Goal: Task Accomplishment & Management: Manage account settings

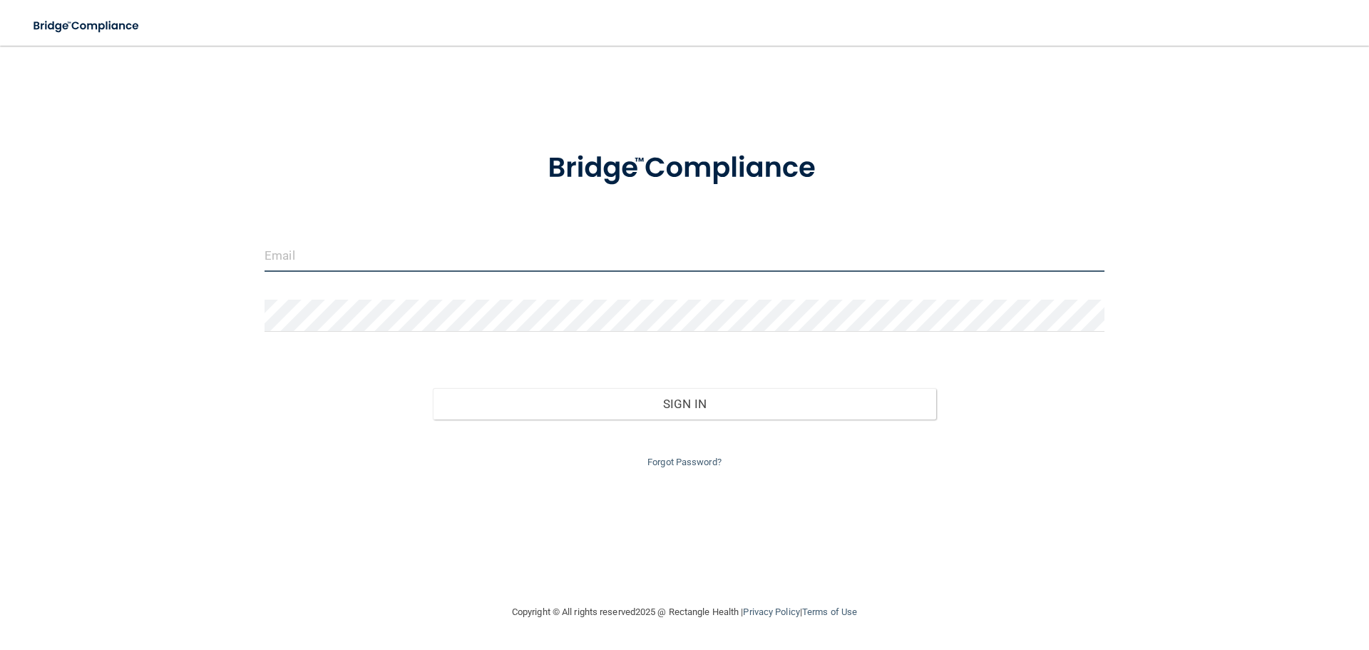
click at [302, 240] on input "email" at bounding box center [685, 256] width 840 height 32
type input "[EMAIL_ADDRESS][DOMAIN_NAME]"
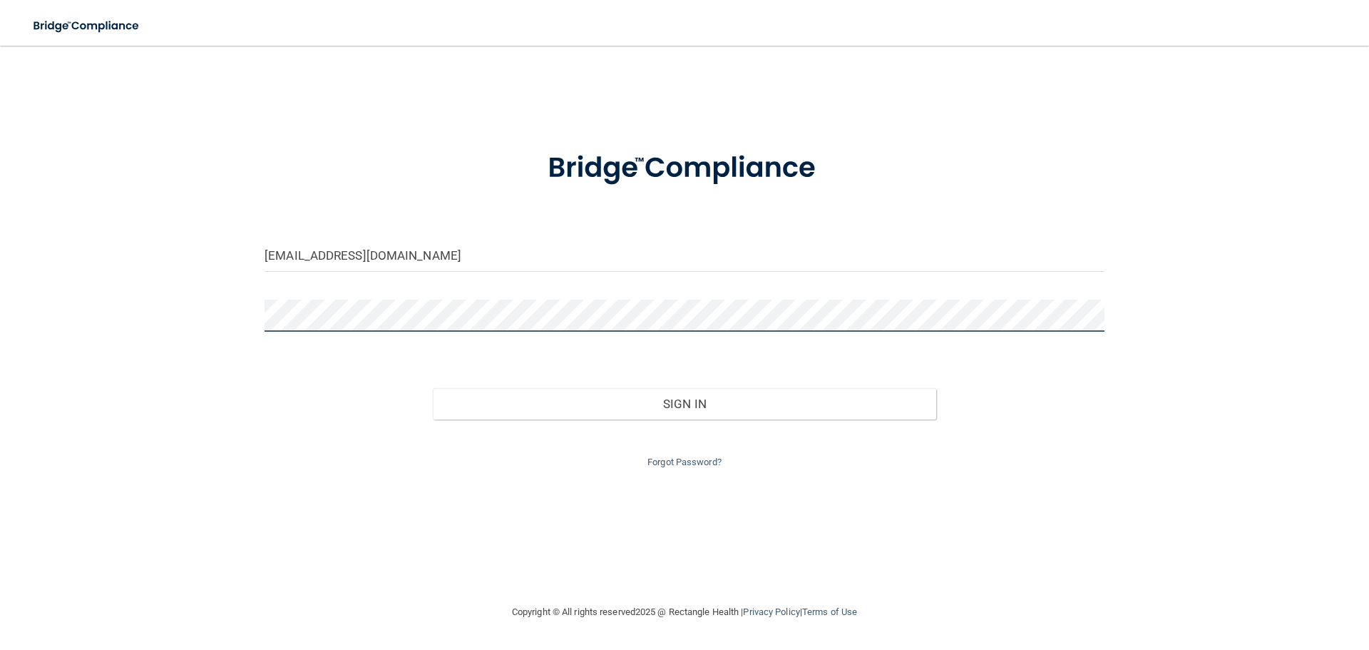
click at [433, 388] on button "Sign In" at bounding box center [685, 403] width 504 height 31
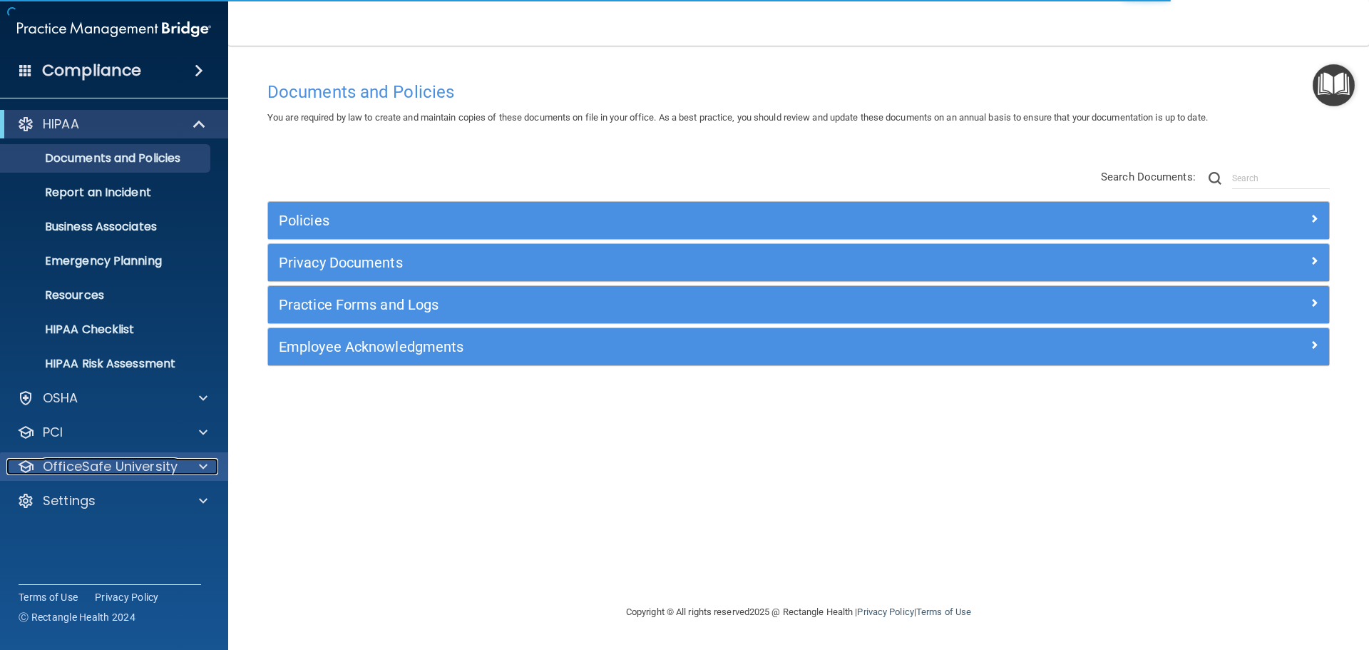
click at [155, 464] on p "OfficeSafe University" at bounding box center [110, 466] width 135 height 17
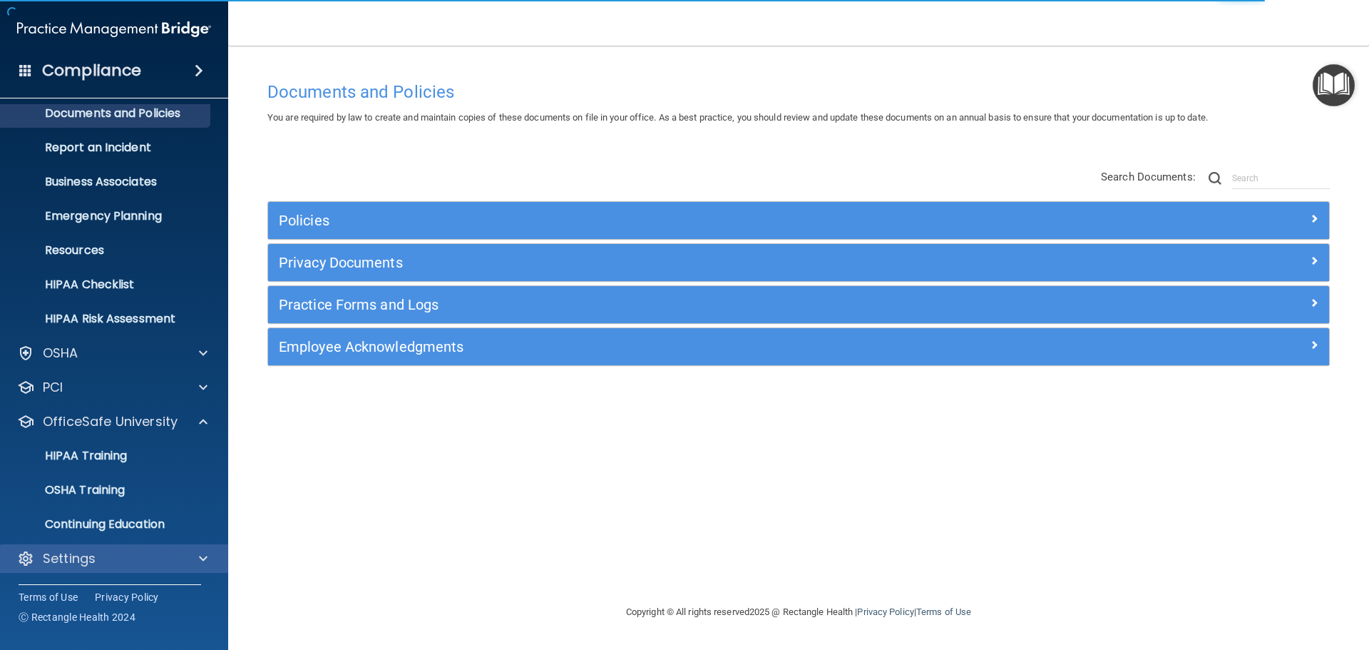
click at [200, 568] on div "Settings" at bounding box center [114, 558] width 229 height 29
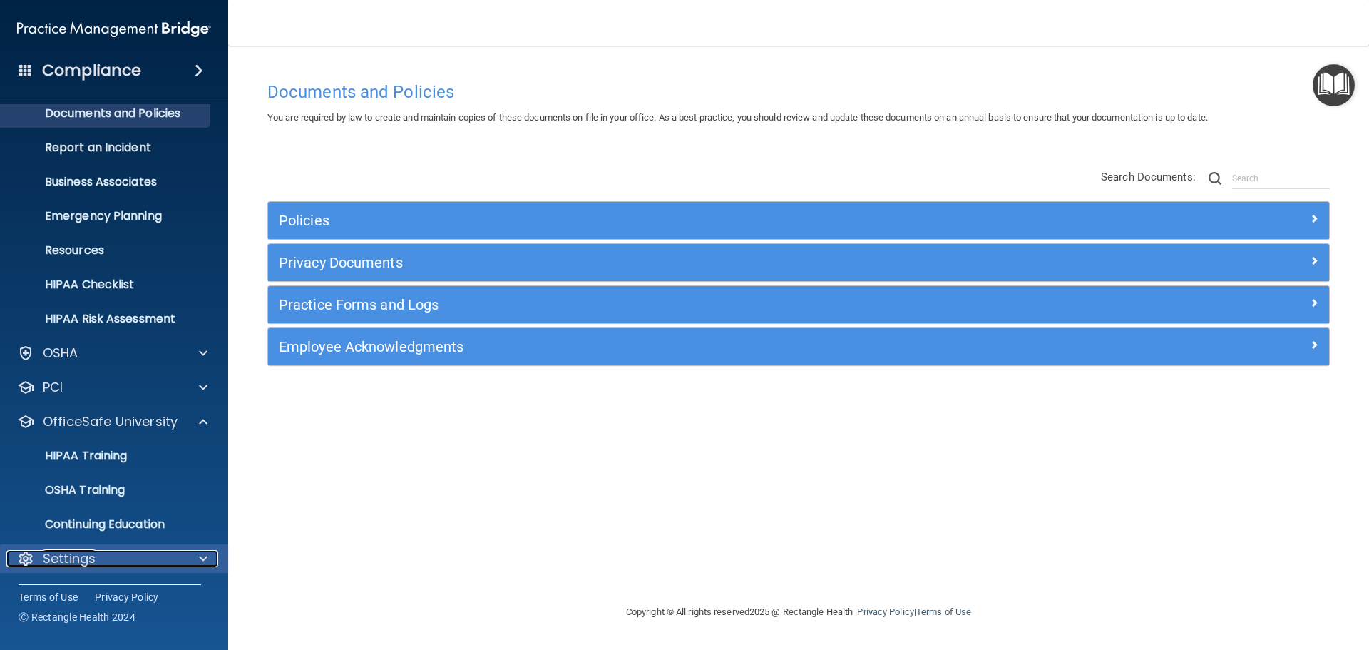
click at [155, 556] on div "Settings" at bounding box center [94, 558] width 177 height 17
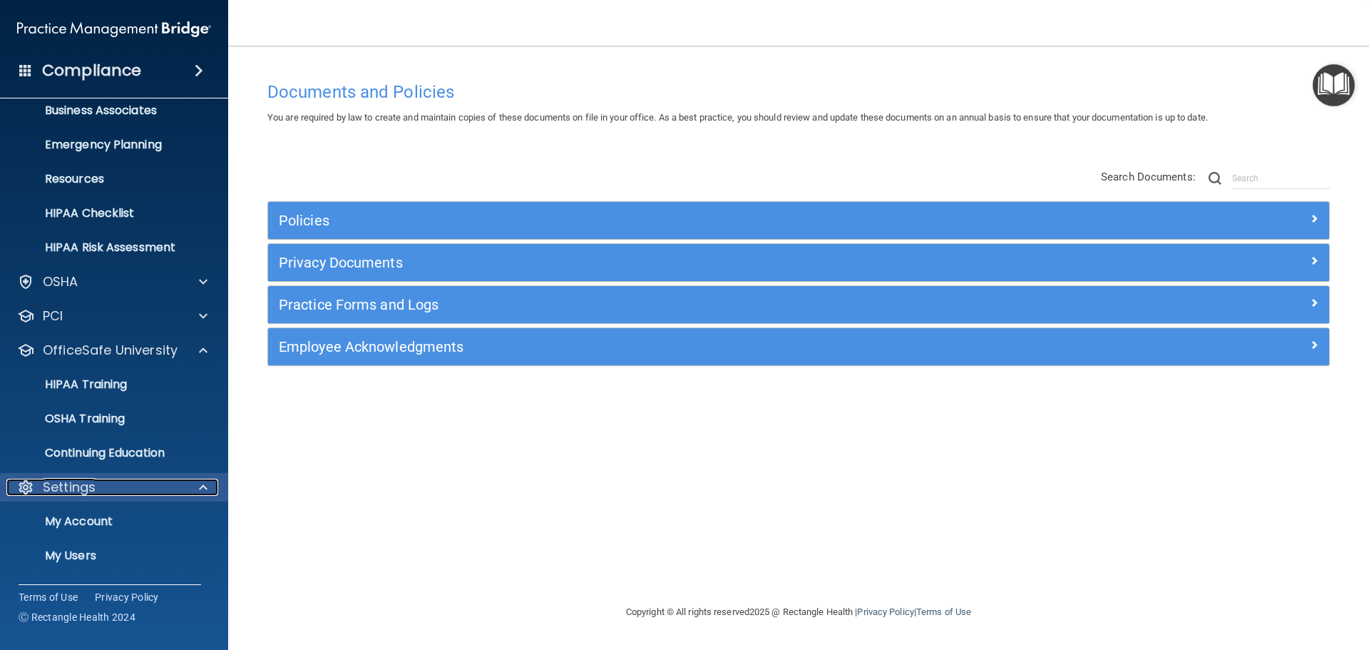
scroll to position [182, 0]
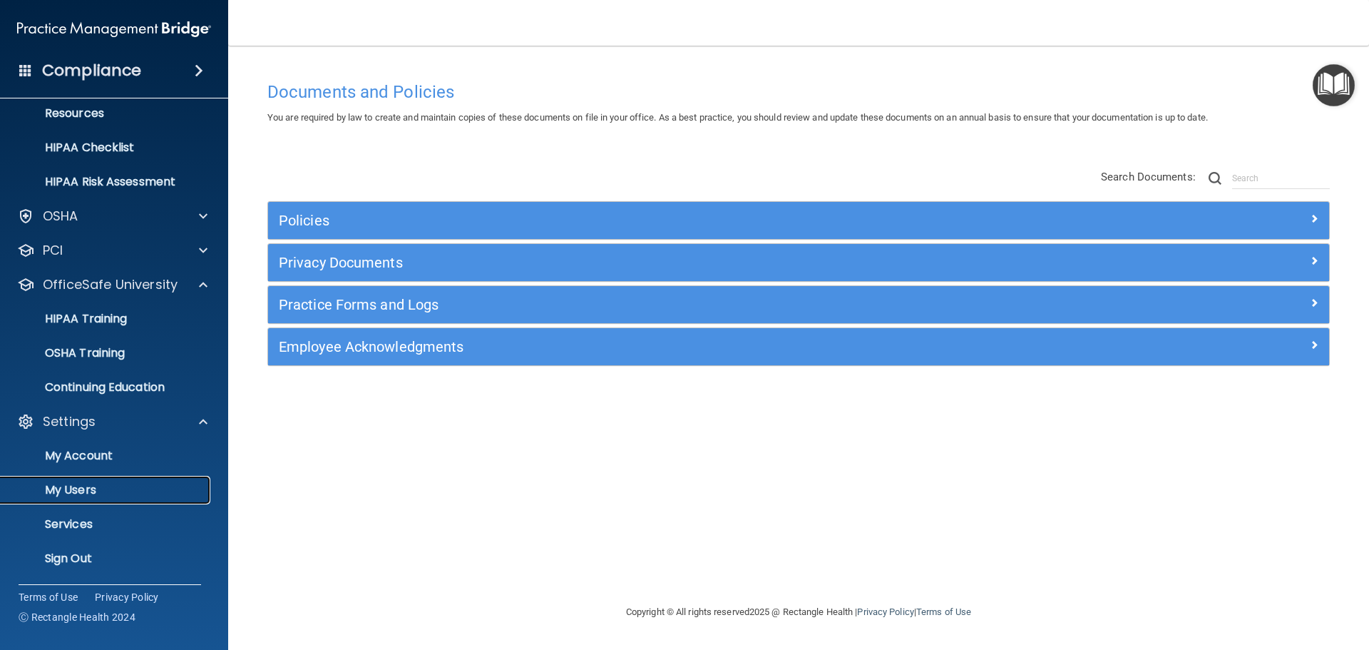
click at [83, 496] on p "My Users" at bounding box center [106, 490] width 195 height 14
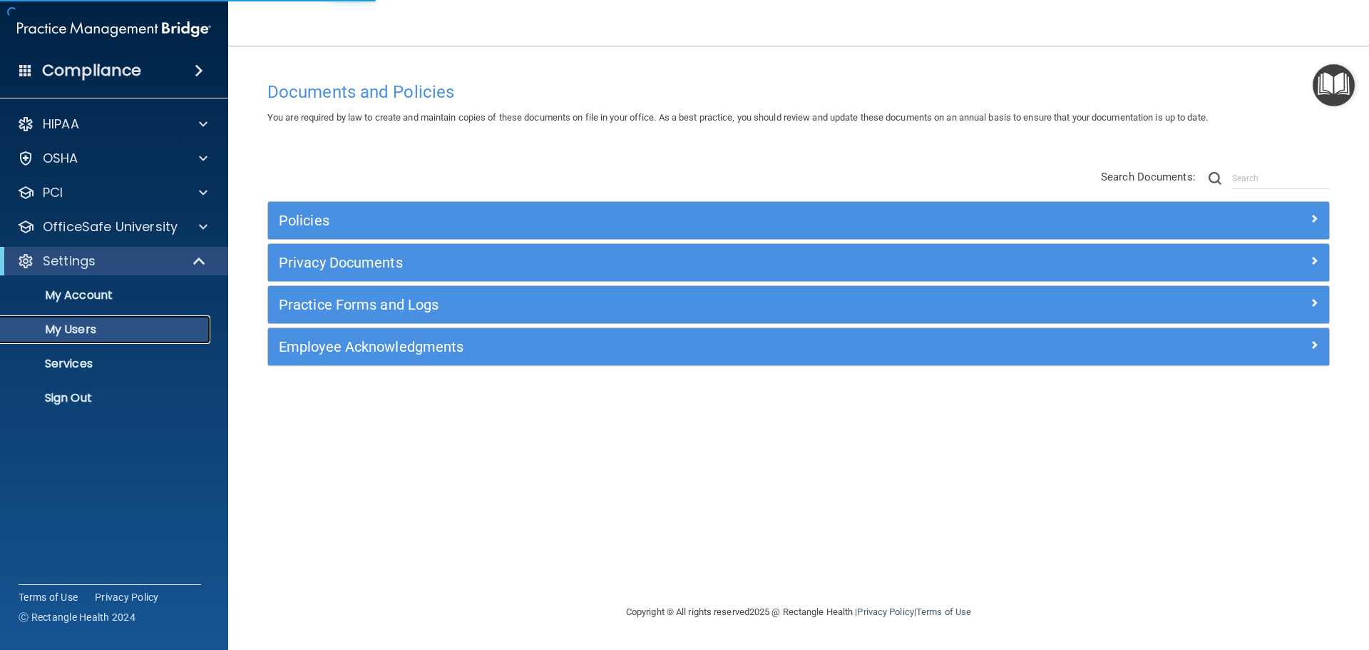
select select "20"
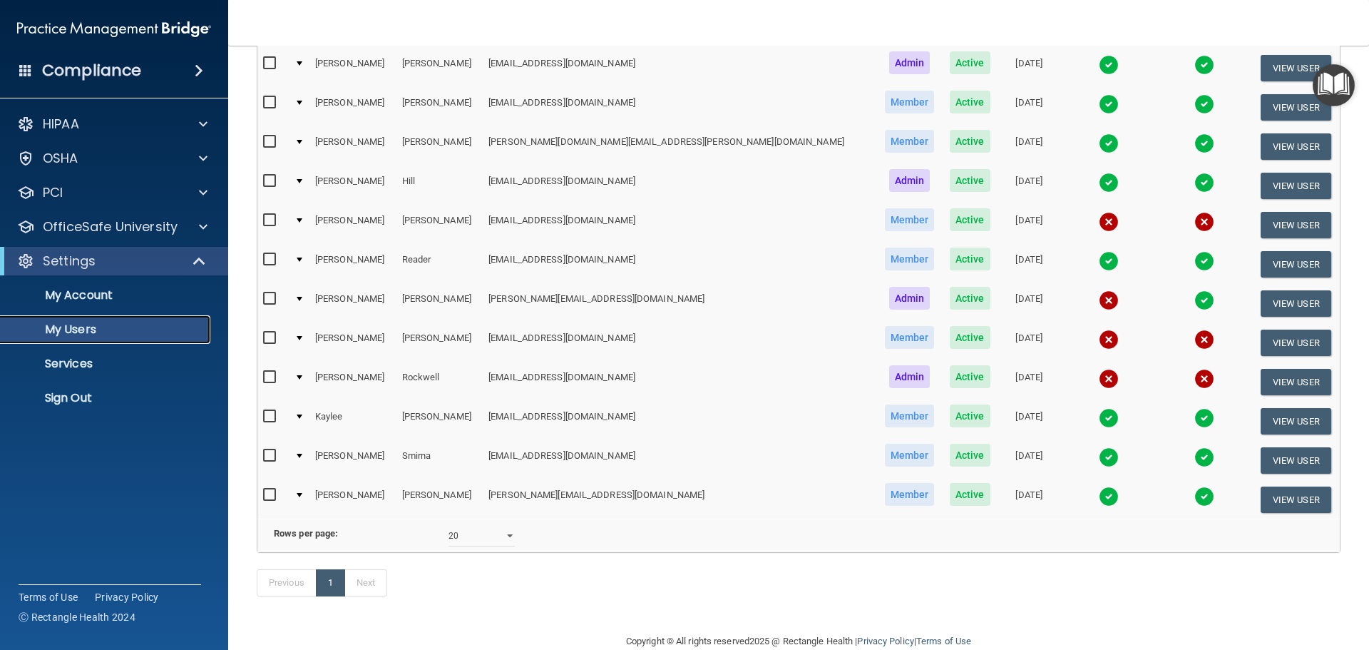
scroll to position [214, 0]
